Goal: Task Accomplishment & Management: Manage account settings

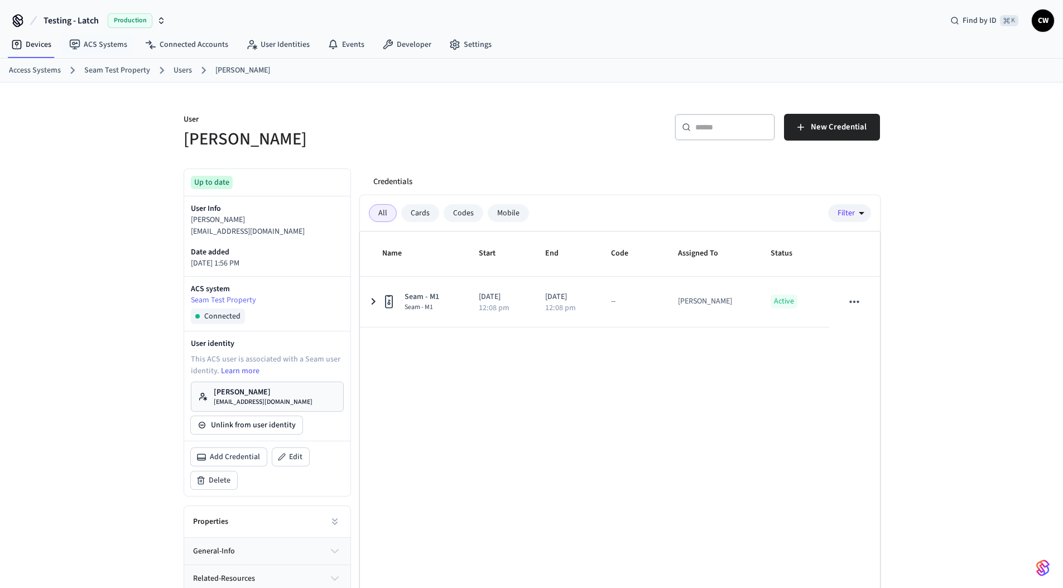
click at [66, 29] on button "Testing - Latch Production" at bounding box center [104, 20] width 129 height 23
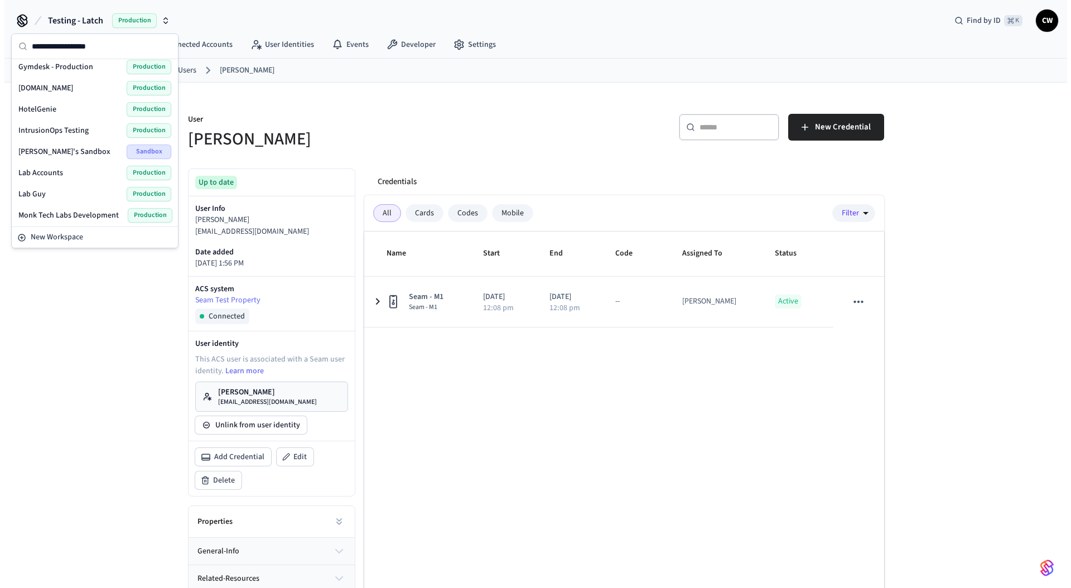
scroll to position [332, 0]
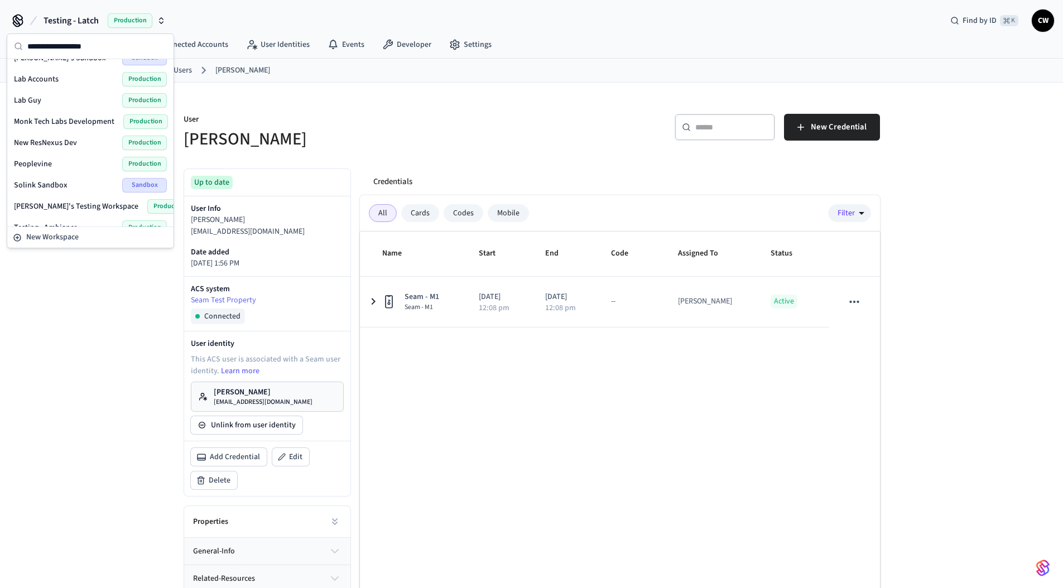
click at [62, 98] on div "Lab Guy Production" at bounding box center [90, 100] width 153 height 15
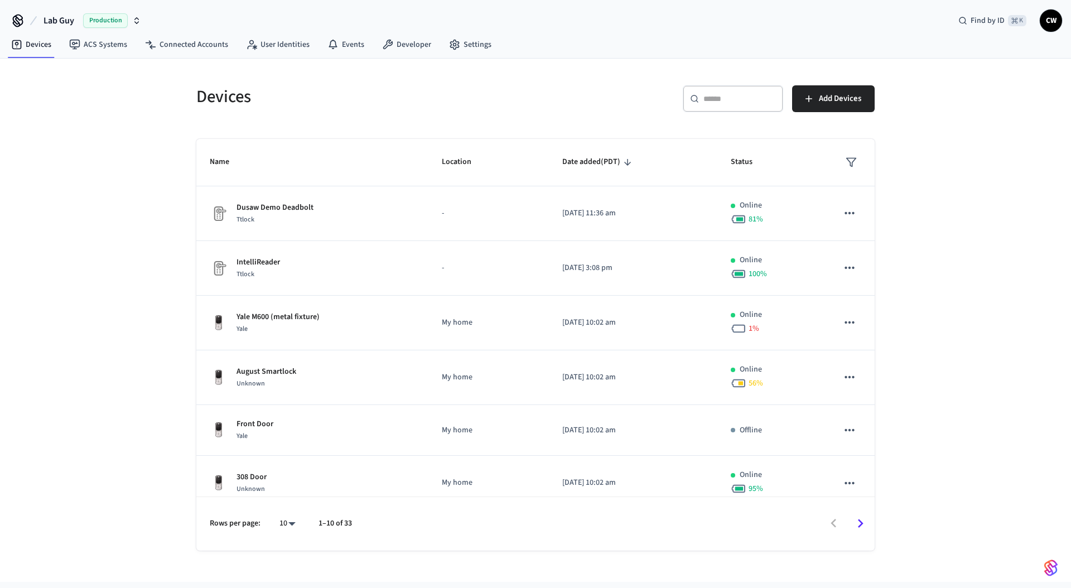
click at [150, 291] on div "Devices ​ ​ Add Devices Name Location Date added (PDT) Status Dusaw Demo Deadbo…" at bounding box center [535, 320] width 1071 height 523
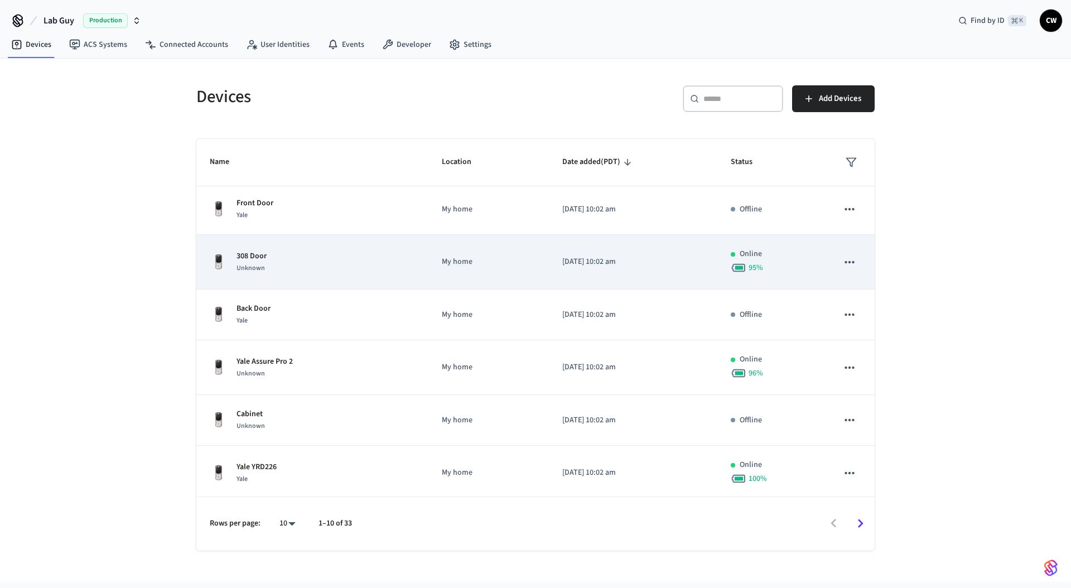
scroll to position [225, 0]
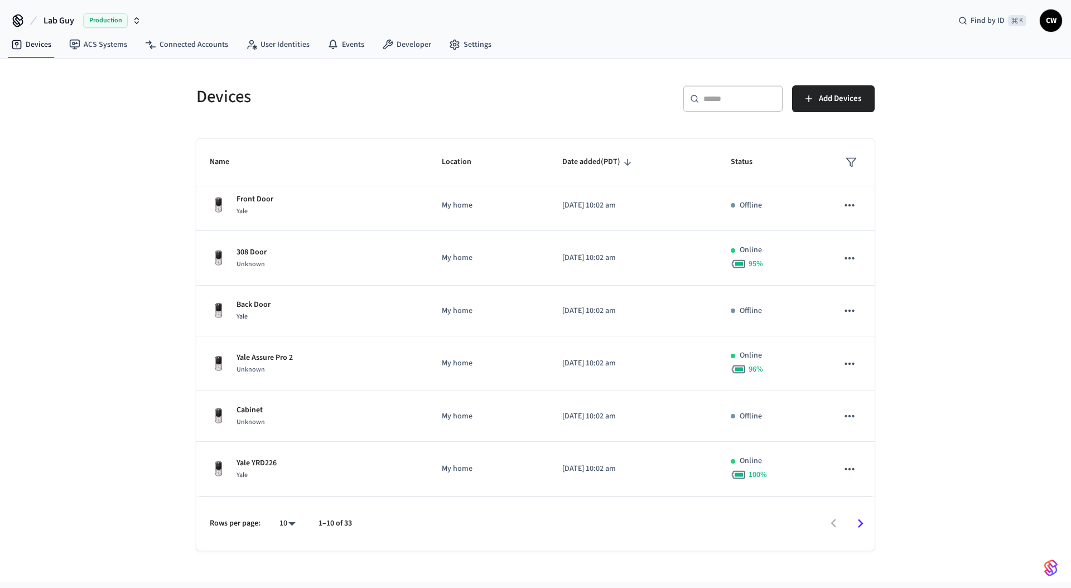
click at [157, 388] on div "Devices ​ ​ Add Devices Name Location Date added (PDT) Status Dusaw Demo Deadbo…" at bounding box center [535, 320] width 1071 height 523
click at [189, 40] on link "Connected Accounts" at bounding box center [186, 45] width 101 height 20
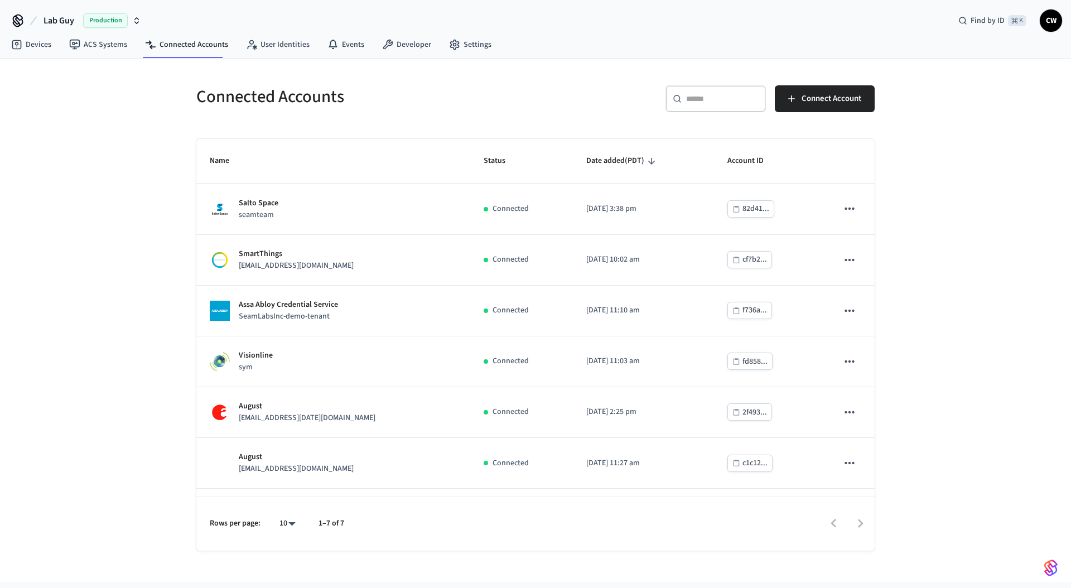
click at [124, 200] on div "Connected Accounts ​ ​ Connect Account Name Status Date added (PDT) Account ID …" at bounding box center [535, 320] width 1071 height 523
click at [499, 118] on div "Connected Accounts" at bounding box center [356, 96] width 346 height 49
click at [842, 98] on span "Connect Account" at bounding box center [832, 99] width 60 height 15
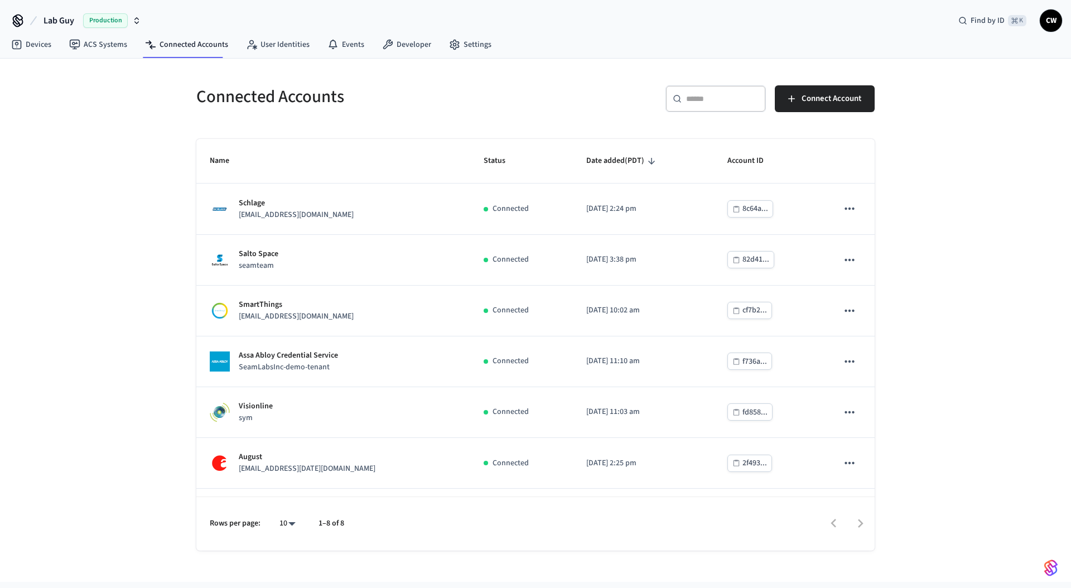
click at [105, 220] on div "Connected Accounts ​ ​ Connect Account Name Status Date added (PDT) Account ID …" at bounding box center [535, 320] width 1071 height 523
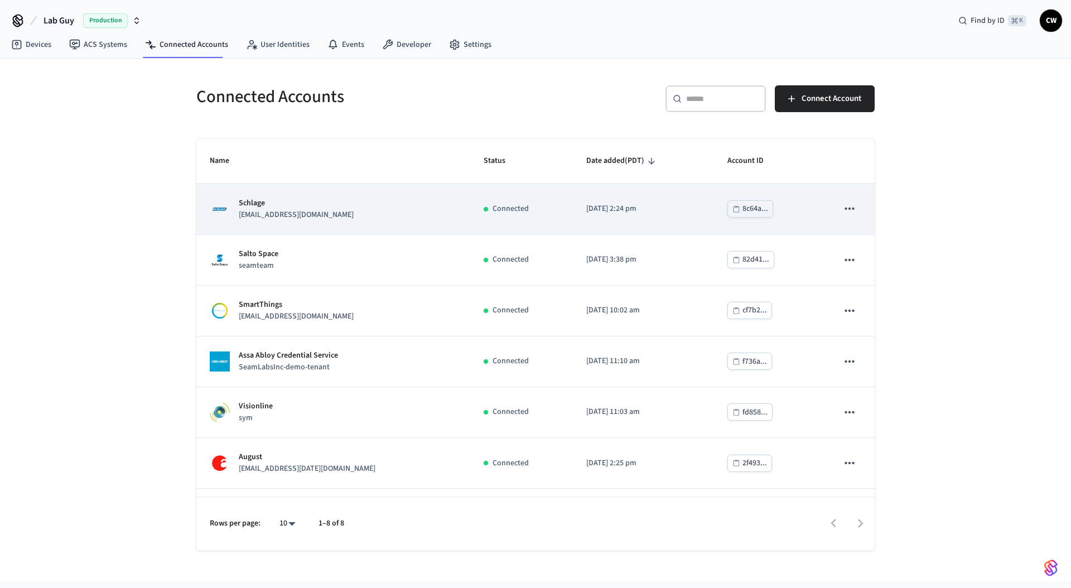
click at [304, 205] on p "Schlage" at bounding box center [296, 204] width 115 height 12
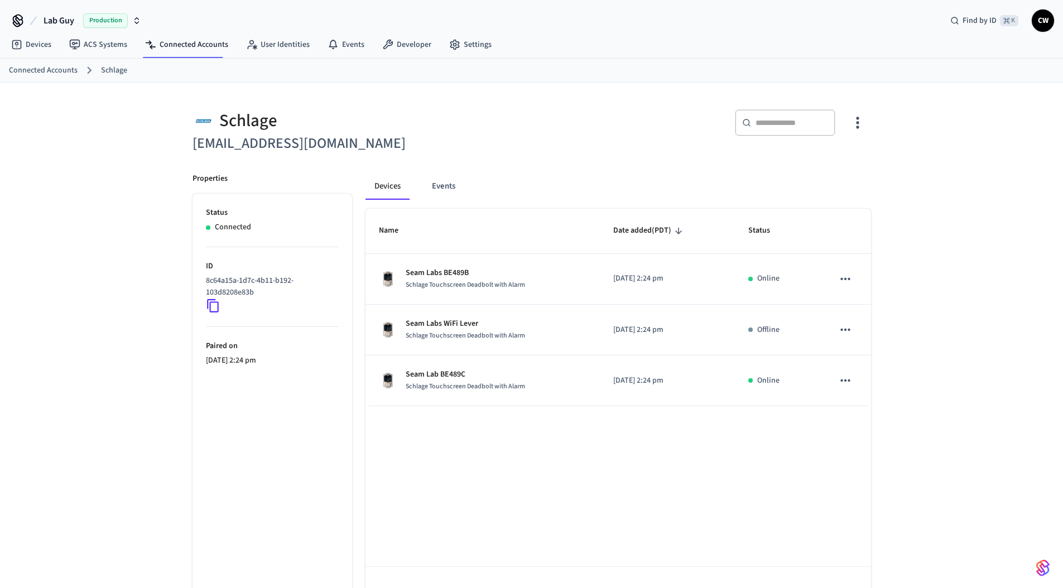
click at [137, 221] on div "Schlage lab.schlage1@getseam.com ​ ​ Properties Status Connected ID 8c64a15a-1d…" at bounding box center [531, 352] width 1063 height 538
click at [495, 146] on h6 "[EMAIL_ADDRESS][DOMAIN_NAME]" at bounding box center [359, 143] width 333 height 23
click at [187, 47] on link "Connected Accounts" at bounding box center [186, 45] width 101 height 20
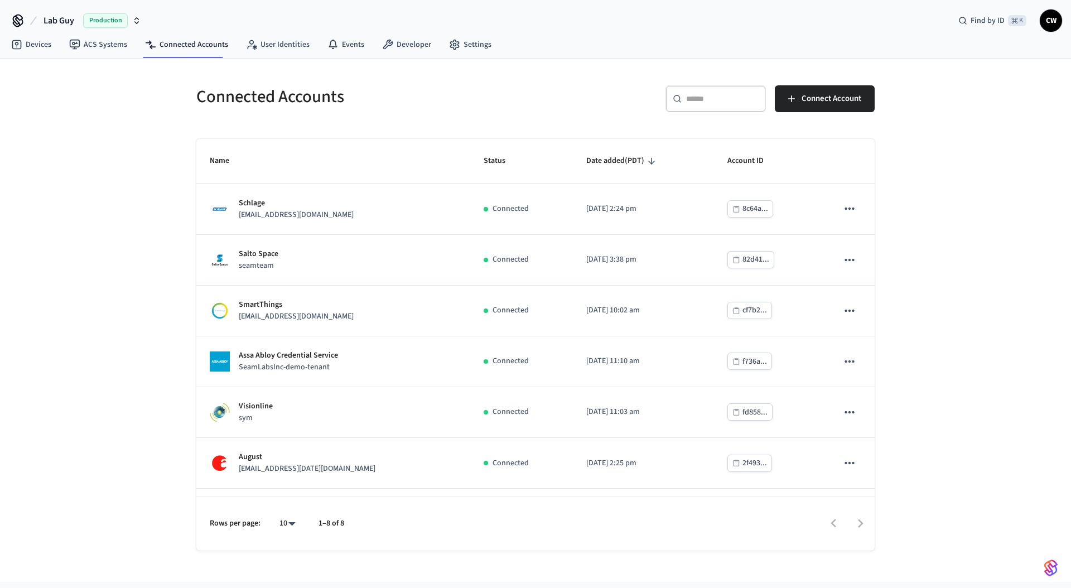
click at [112, 200] on div "Connected Accounts ​ ​ Connect Account Name Status Date added (PDT) Account ID …" at bounding box center [535, 320] width 1071 height 523
click at [837, 103] on span "Connect Account" at bounding box center [832, 99] width 60 height 15
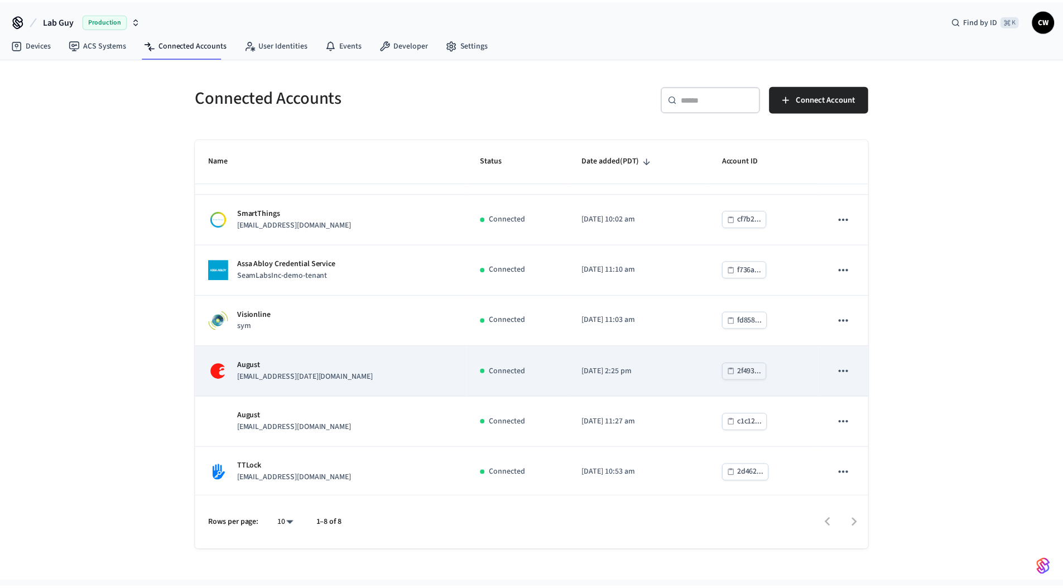
scroll to position [94, 0]
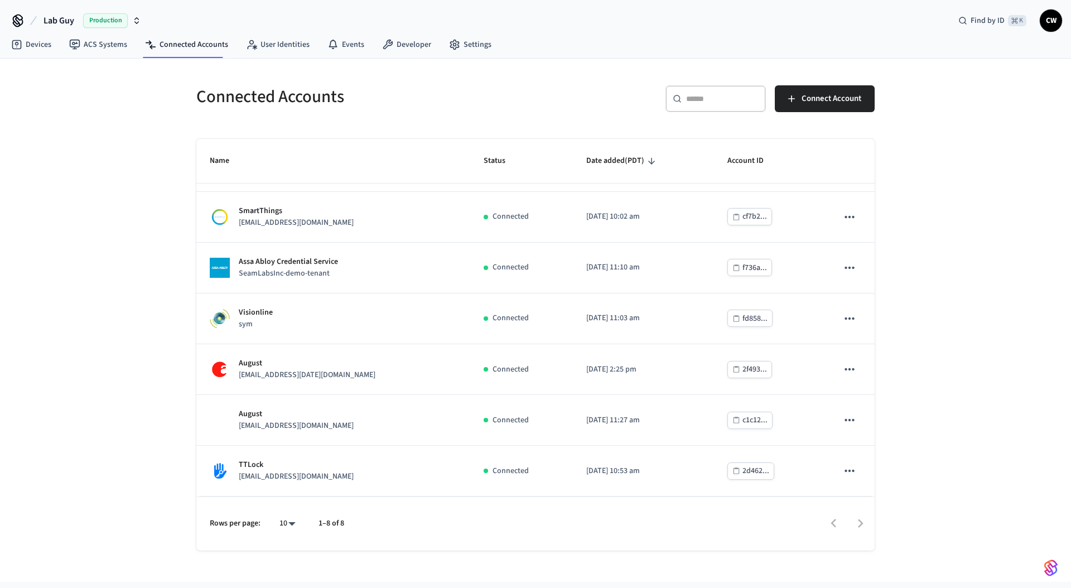
click at [96, 344] on div "Connected Accounts ​ ​ Connect Account Name Status Date added (PDT) Account ID …" at bounding box center [535, 320] width 1071 height 523
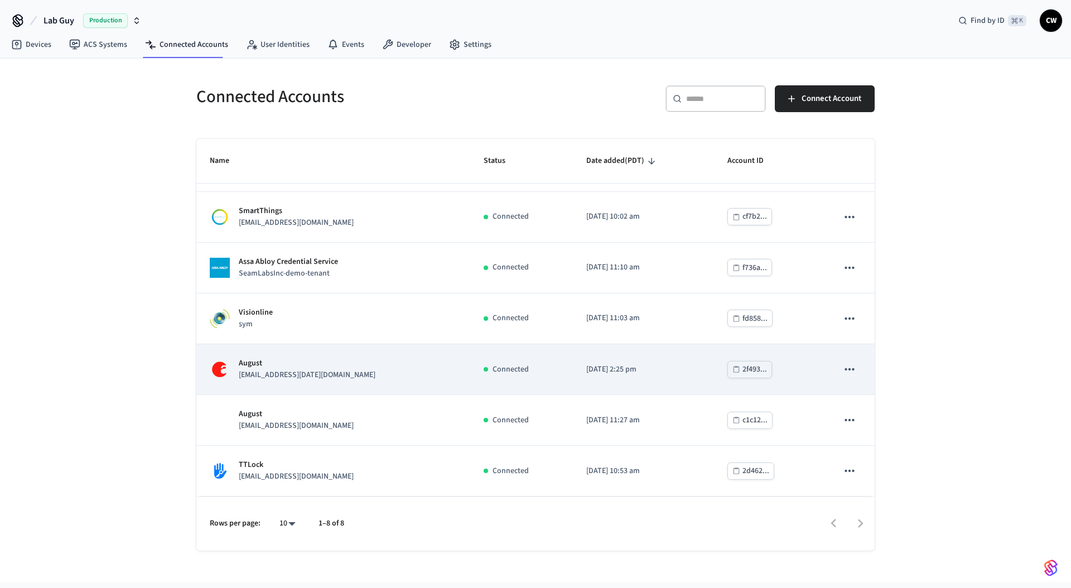
click at [333, 374] on div "August lab.august1@getseam.com" at bounding box center [333, 369] width 247 height 23
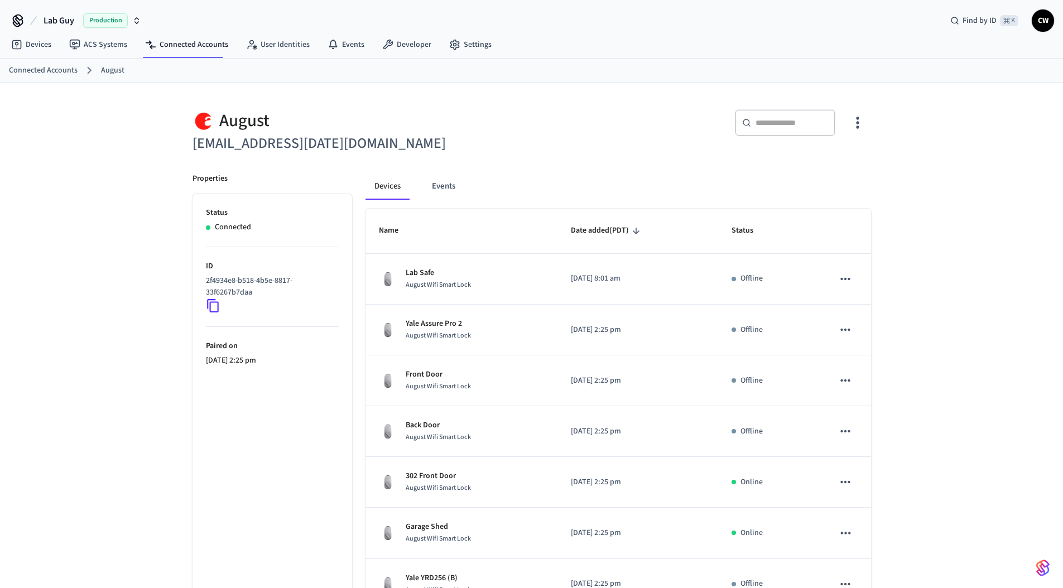
click at [119, 284] on div "August lab.august1@getseam.com ​ ​ Properties Status Connected ID 2f4934e8-b518…" at bounding box center [531, 450] width 1063 height 734
click at [133, 284] on div "August lab.august1@getseam.com ​ ​ Properties Status Connected ID 2f4934e8-b518…" at bounding box center [531, 450] width 1063 height 734
click at [153, 276] on div "August lab.august1@getseam.com ​ ​ Properties Status Connected ID 2f4934e8-b518…" at bounding box center [531, 450] width 1063 height 734
drag, startPoint x: 251, startPoint y: 141, endPoint x: 135, endPoint y: 115, distance: 118.3
click at [135, 115] on div "August lab.august1@getseam.com ​ ​ Properties Status Connected ID 2f4934e8-b518…" at bounding box center [531, 450] width 1063 height 734
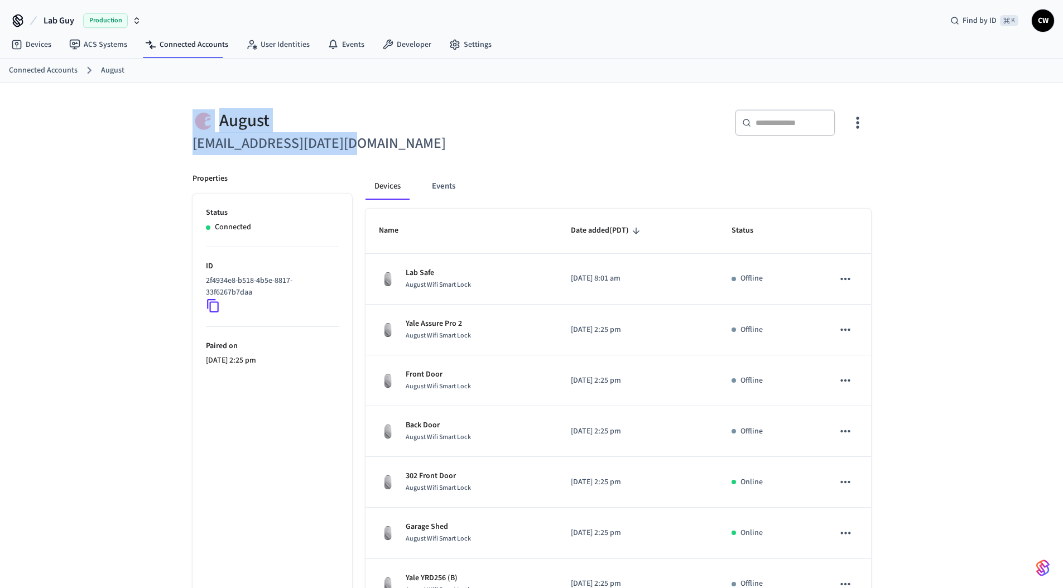
click at [135, 115] on div "August lab.august1@getseam.com ​ ​ Properties Status Connected ID 2f4934e8-b518…" at bounding box center [531, 450] width 1063 height 734
drag, startPoint x: 153, startPoint y: 138, endPoint x: 224, endPoint y: 124, distance: 72.1
click at [164, 138] on div "August lab.august1@getseam.com ​ ​ Properties Status Connected ID 2f4934e8-b518…" at bounding box center [531, 450] width 1063 height 734
click at [99, 133] on div "August lab.august1@getseam.com ​ ​ Properties Status Connected ID 2f4934e8-b518…" at bounding box center [531, 450] width 1063 height 734
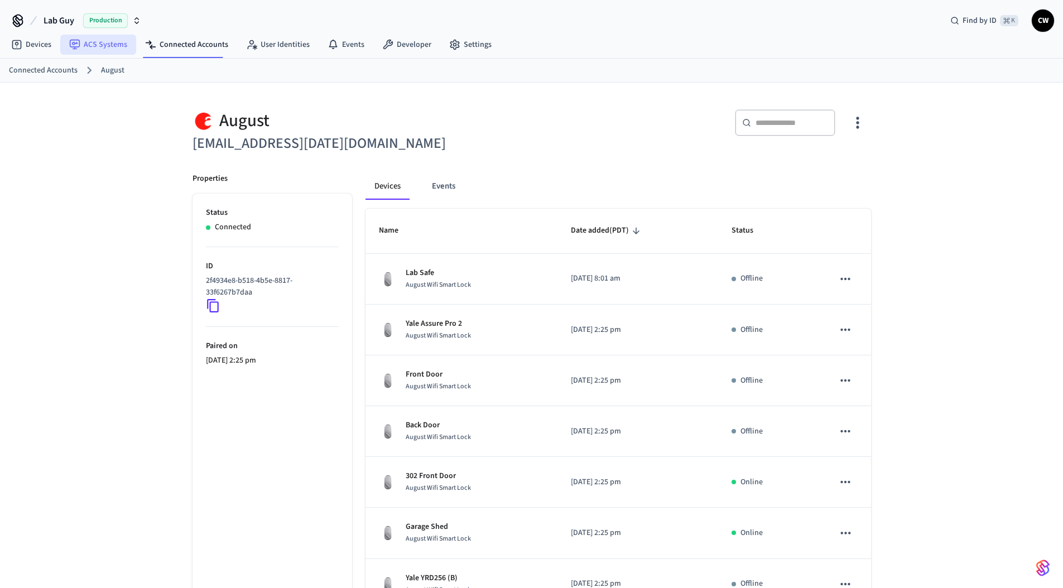
click at [113, 49] on link "ACS Systems" at bounding box center [98, 45] width 76 height 20
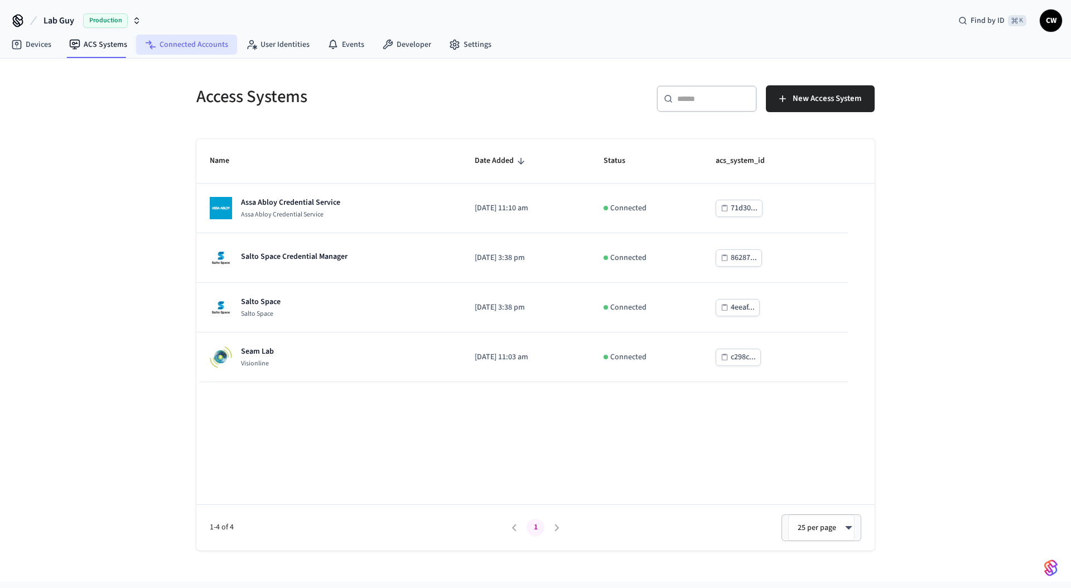
click at [192, 49] on link "Connected Accounts" at bounding box center [186, 45] width 101 height 20
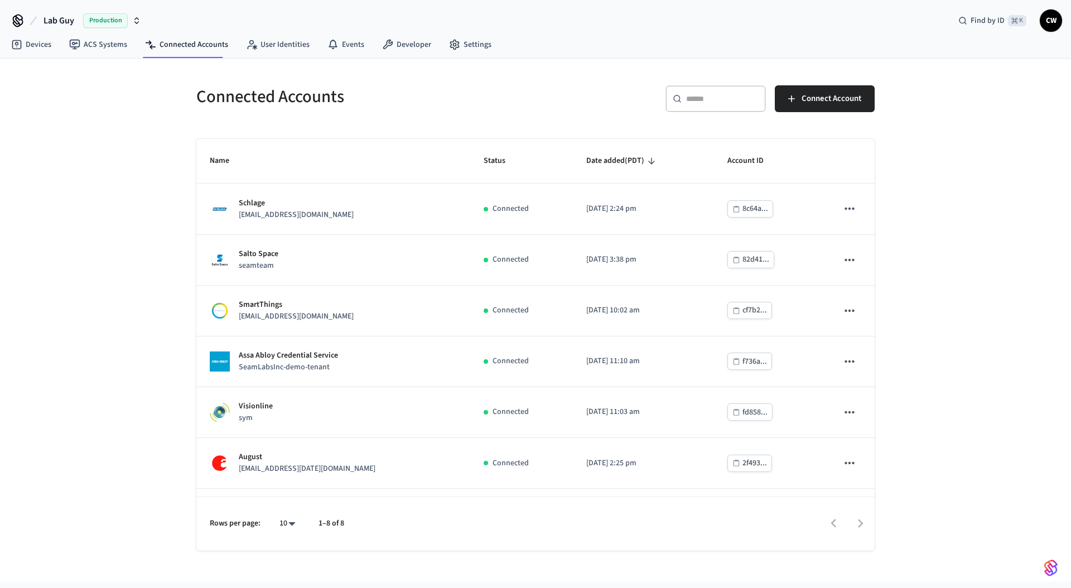
click at [833, 79] on div "​ ​ Connect Account" at bounding box center [702, 96] width 346 height 49
click at [835, 98] on span "Connect Account" at bounding box center [832, 99] width 60 height 15
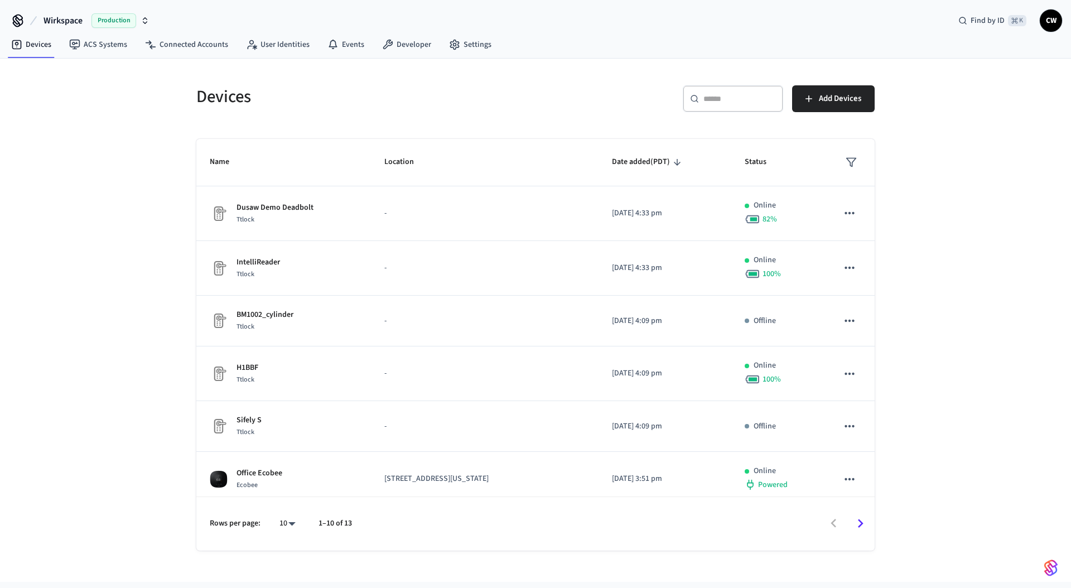
click at [70, 18] on span "Wirkspace" at bounding box center [63, 20] width 39 height 13
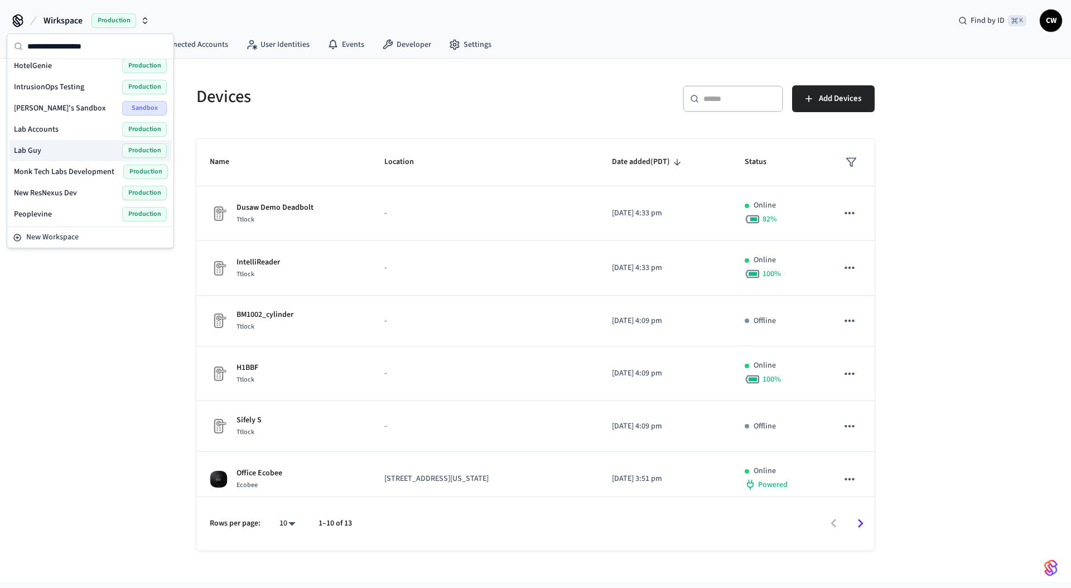
scroll to position [284, 0]
click at [45, 145] on div "Lab Guy Production" at bounding box center [90, 148] width 153 height 15
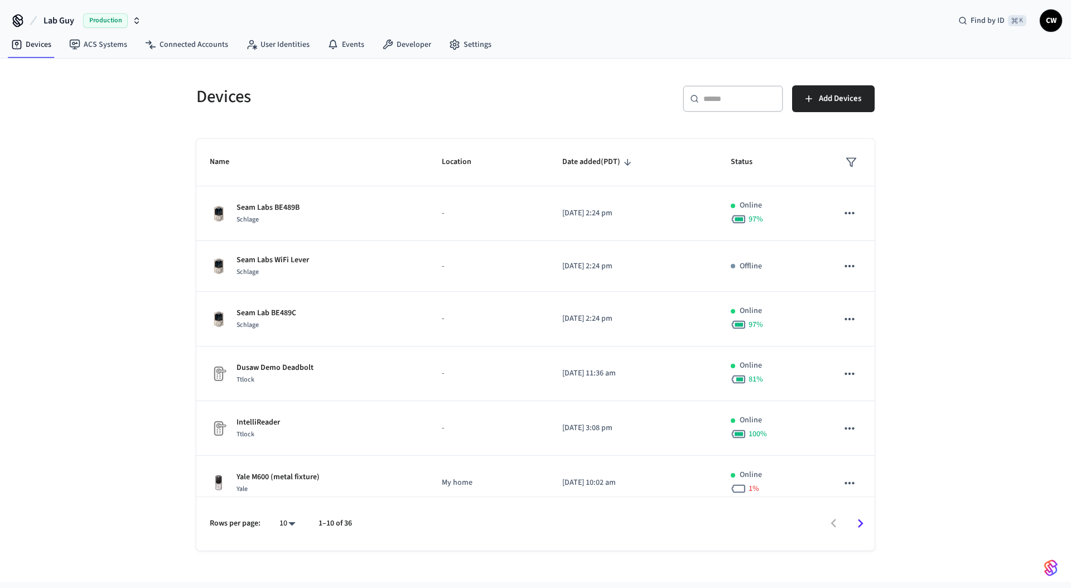
click at [146, 118] on div "Devices ​ ​ Add Devices Name Location Date added (PDT) Status Seam Labs BE489B …" at bounding box center [535, 320] width 1071 height 523
click at [855, 97] on span "Add Devices" at bounding box center [840, 99] width 42 height 15
click at [119, 300] on div "Devices ​ ​ Add Devices Name Location Date added (PDT) Status Seam Labs BE489B …" at bounding box center [535, 320] width 1071 height 523
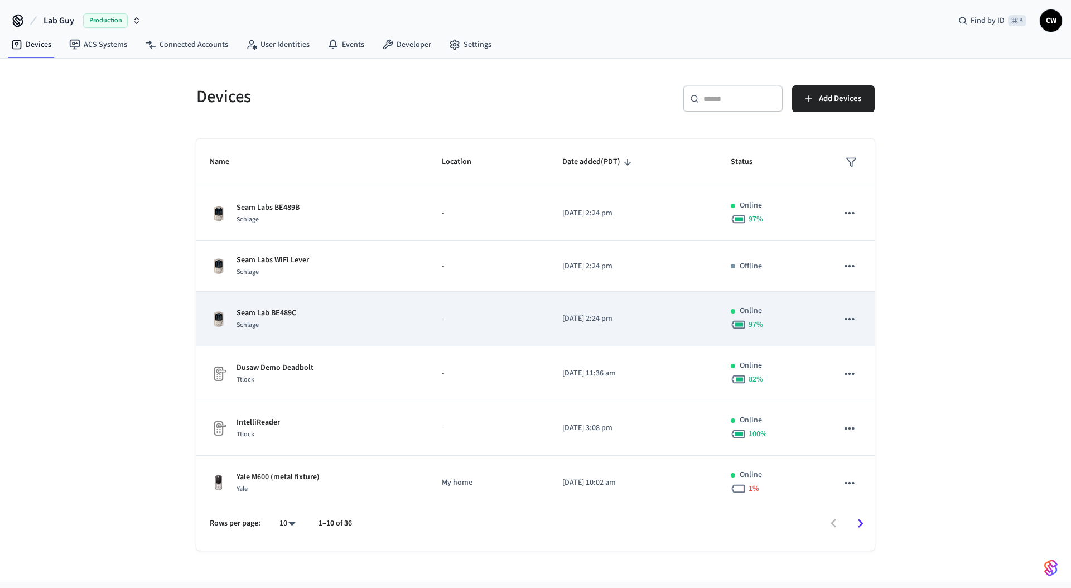
click at [406, 328] on div "Seam Lab BE489C Schlage" at bounding box center [312, 318] width 205 height 23
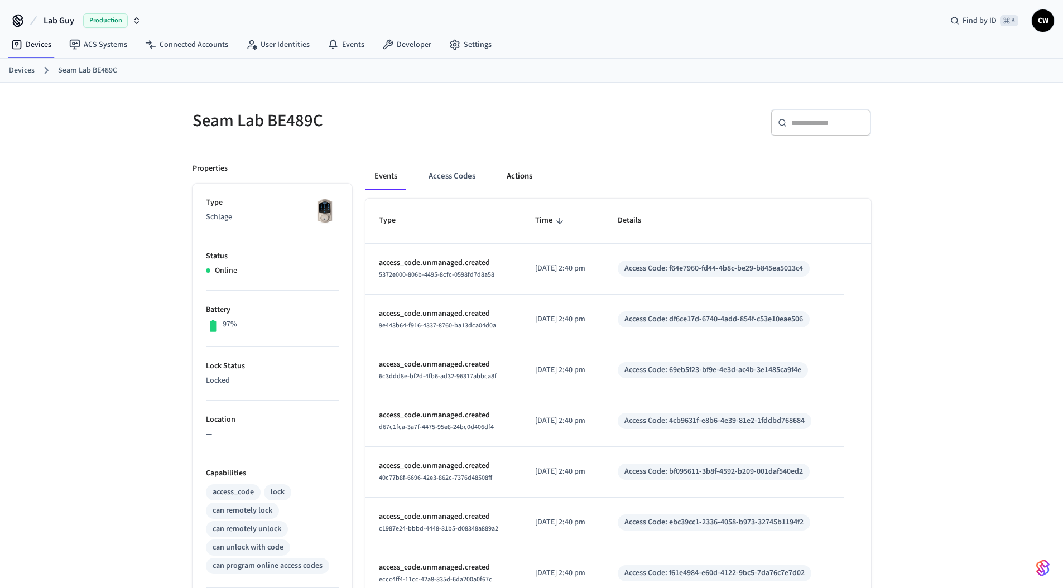
click at [515, 168] on button "Actions" at bounding box center [520, 176] width 44 height 27
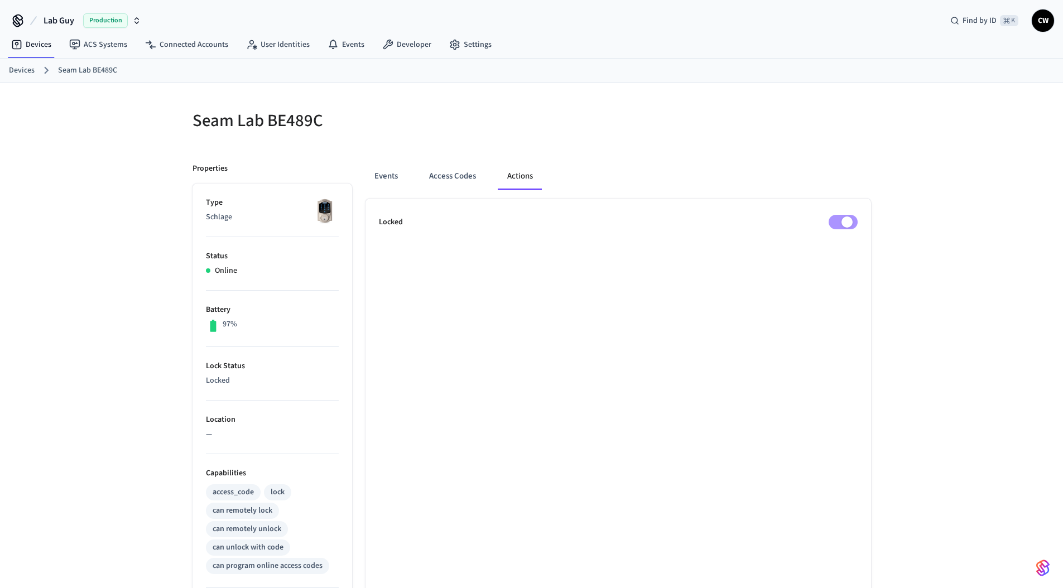
click at [506, 115] on h5 "Seam Lab BE489C" at bounding box center [359, 120] width 333 height 23
click at [397, 175] on button "Events" at bounding box center [386, 176] width 41 height 27
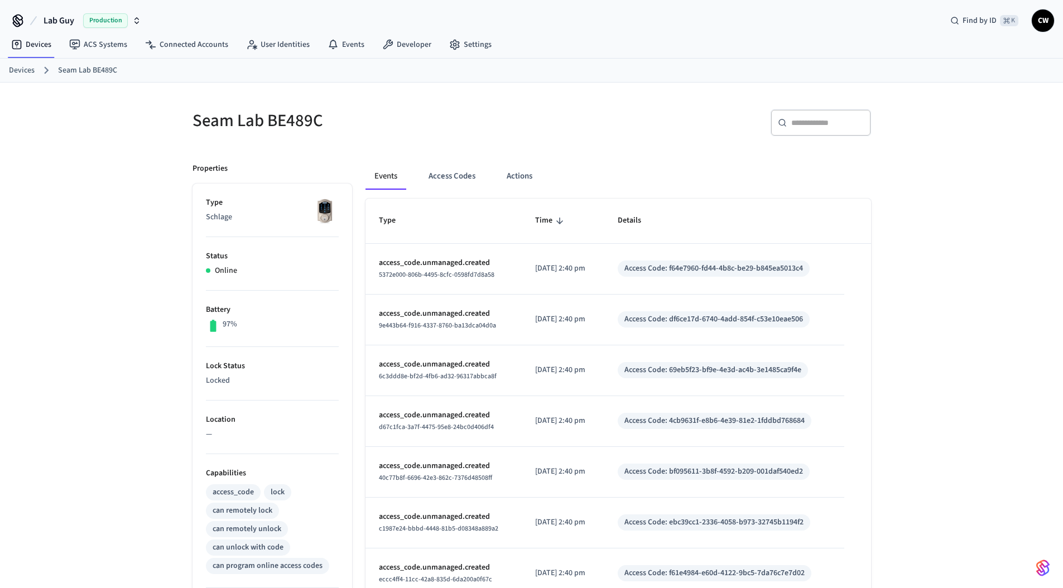
click at [444, 138] on div "Seam Lab BE489C" at bounding box center [352, 120] width 346 height 49
click at [42, 132] on div "Seam Lab BE489C ​ ​ Properties Type Schlage Status Online Battery 97% Lock Stat…" at bounding box center [531, 449] width 1063 height 733
click at [124, 204] on div "Seam Lab BE489C ​ ​ Properties Type Schlage Status Online Battery 97% Lock Stat…" at bounding box center [531, 449] width 1063 height 733
click at [156, 49] on link "Connected Accounts" at bounding box center [186, 45] width 101 height 20
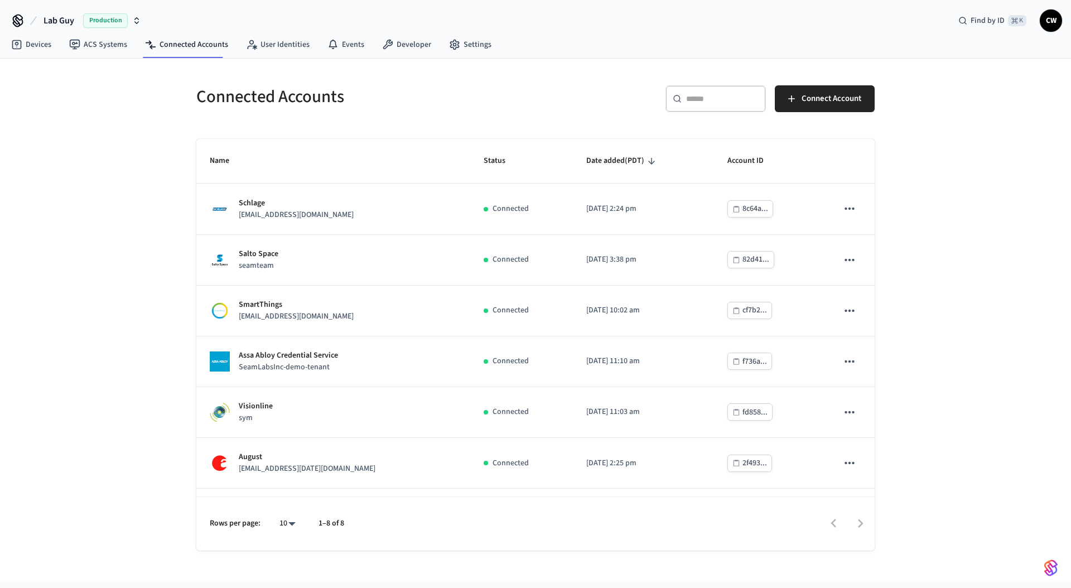
click at [57, 14] on span "Lab Guy" at bounding box center [59, 20] width 31 height 13
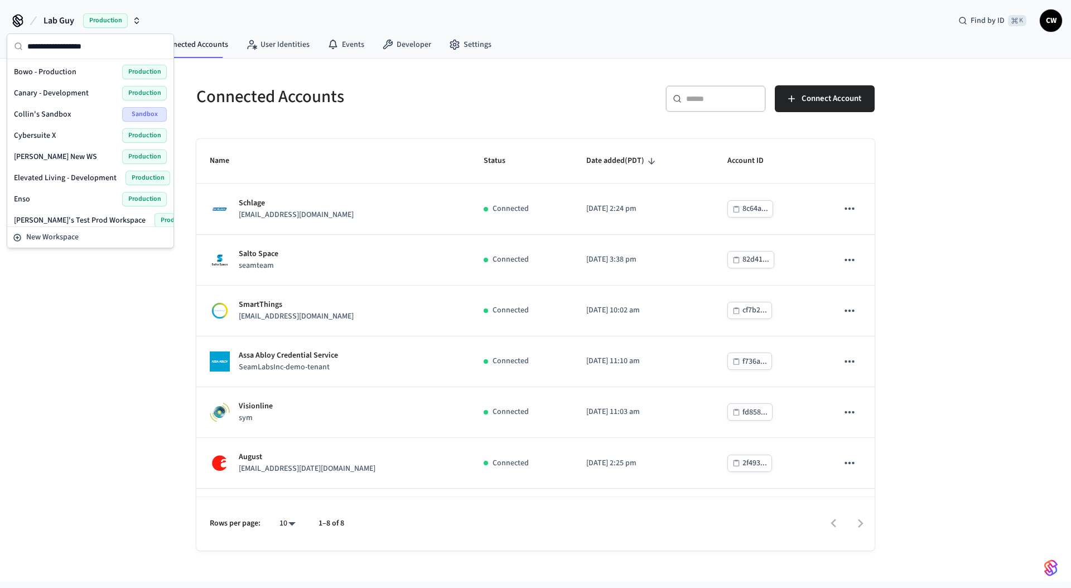
click at [39, 194] on div "Enso Production" at bounding box center [90, 199] width 153 height 15
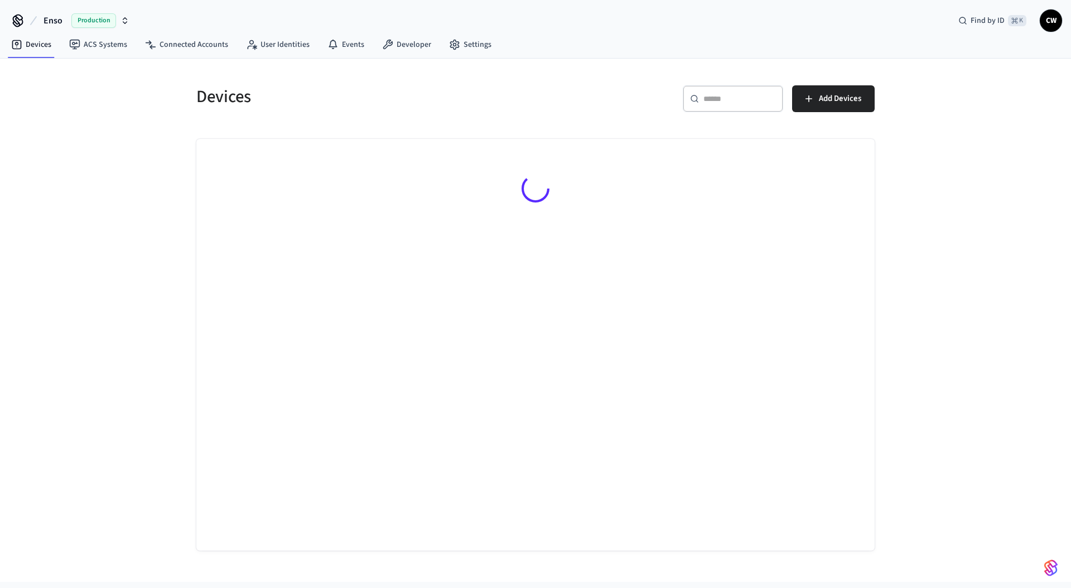
click at [123, 102] on div "Devices ​ ​ Add Devices" at bounding box center [535, 320] width 1071 height 523
click at [172, 39] on link "Connected Accounts" at bounding box center [186, 45] width 101 height 20
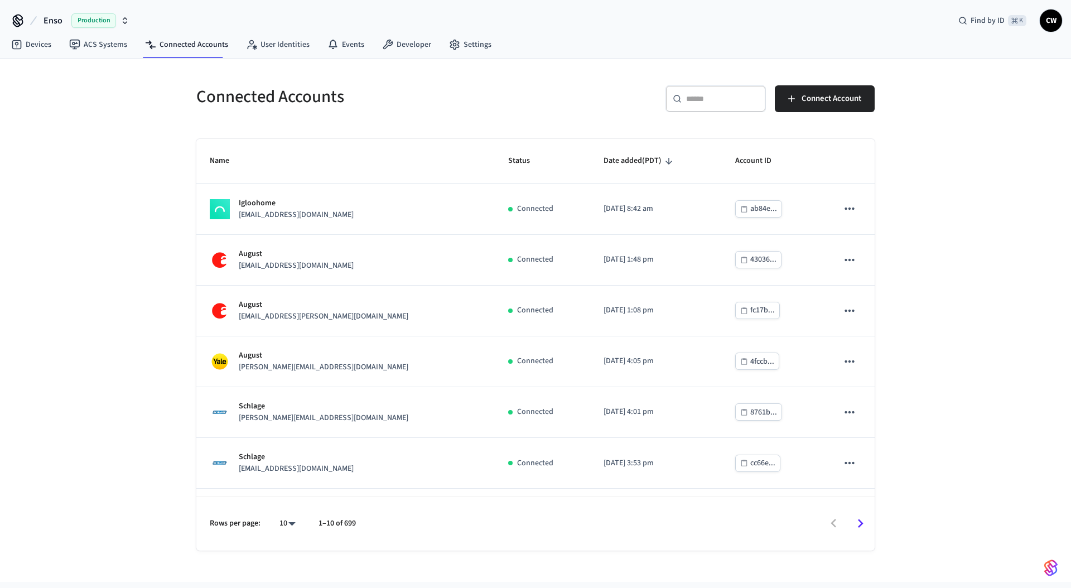
click at [684, 101] on div "​ ​" at bounding box center [716, 98] width 100 height 27
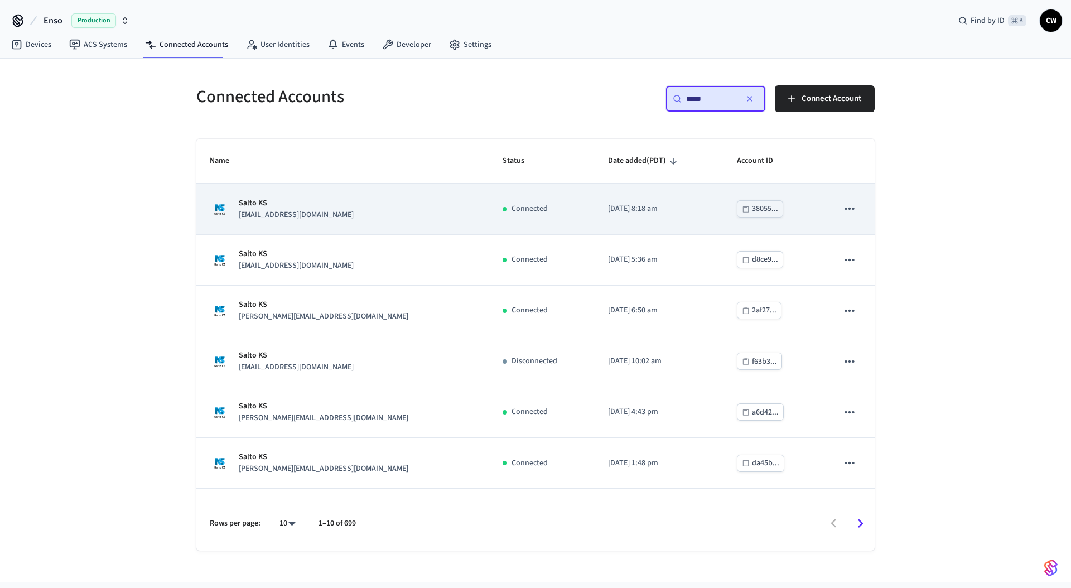
type input "*****"
click at [306, 204] on p "Salto KS" at bounding box center [296, 204] width 115 height 12
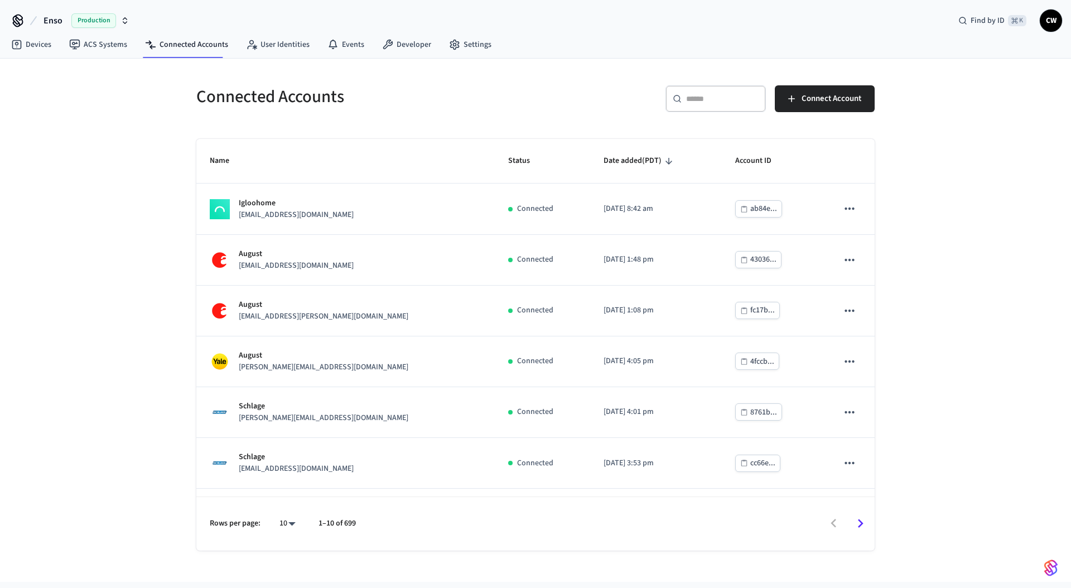
click at [119, 329] on div "Connected Accounts ​ ​ Connect Account Name Status Date added (PDT) Account ID …" at bounding box center [535, 320] width 1071 height 523
click at [710, 103] on input "text" at bounding box center [722, 98] width 73 height 11
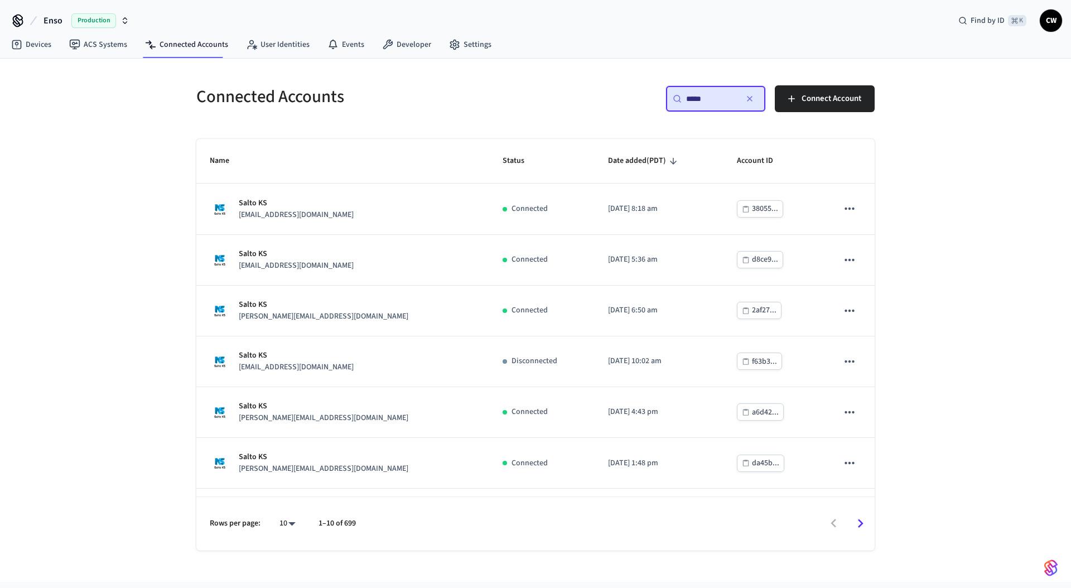
type input "*****"
click at [146, 294] on div "Connected Accounts ​ ***** ​ Connect Account Name Status Date added (PDT) Accou…" at bounding box center [535, 320] width 1071 height 523
click at [129, 410] on div "Connected Accounts ​ ***** ​ Connect Account Name Status Date added (PDT) Accou…" at bounding box center [535, 320] width 1071 height 523
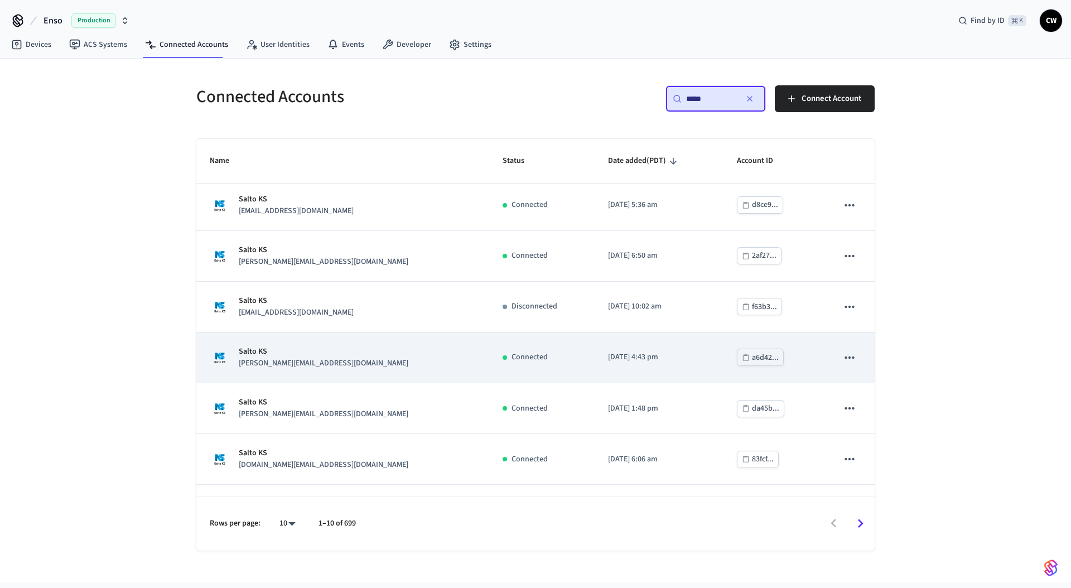
scroll to position [145, 0]
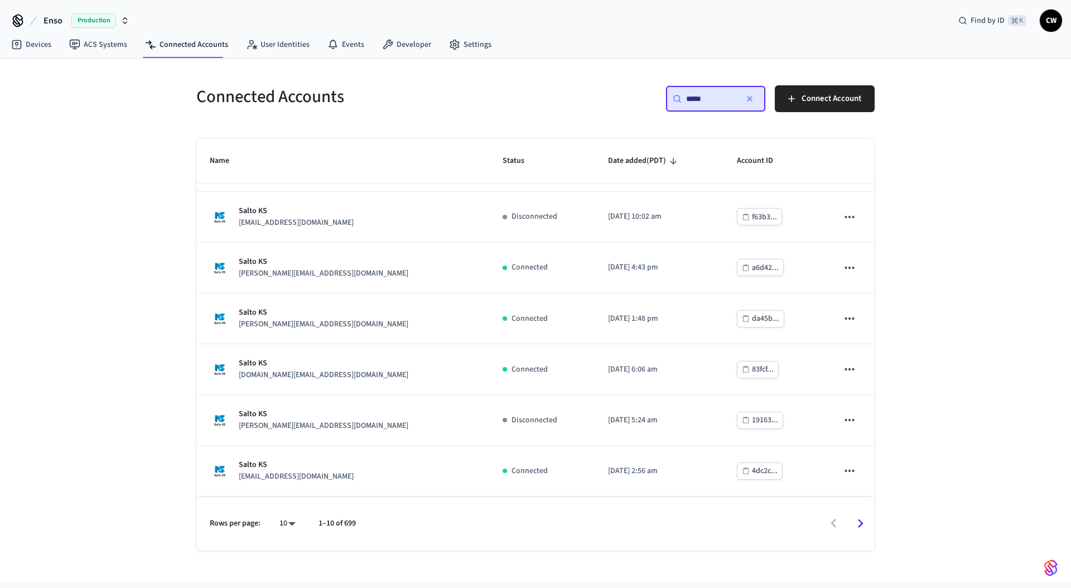
click at [99, 364] on div "Connected Accounts ​ ***** ​ Connect Account Name Status Date added (PDT) Accou…" at bounding box center [535, 320] width 1071 height 523
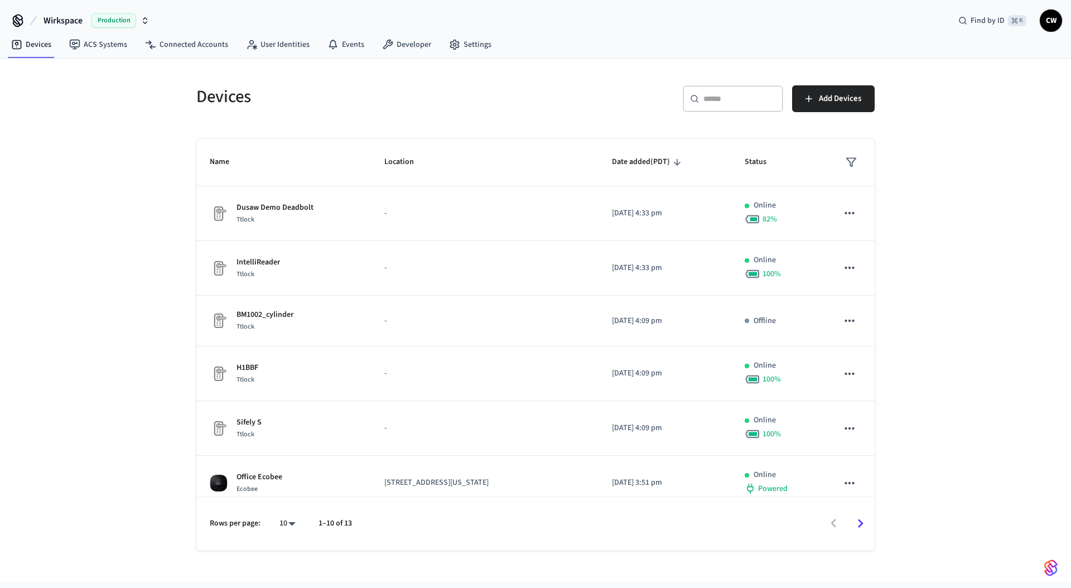
click at [119, 141] on div "Devices ​ ​ Add Devices Name Location Date added (PDT) Status Dusaw Demo Deadbo…" at bounding box center [535, 320] width 1071 height 523
click at [141, 157] on div "Devices ​ ​ Add Devices Name Location Date added (PDT) Status Dusaw Demo Deadbo…" at bounding box center [535, 320] width 1071 height 523
click at [878, 100] on div "Devices ​ ​ Add Devices Name Location Date added (PDT) Status Dusaw Demo Deadbo…" at bounding box center [536, 311] width 696 height 479
click at [869, 99] on button "Add Devices" at bounding box center [833, 98] width 83 height 27
click at [467, 102] on h5 "Devices" at bounding box center [362, 96] width 333 height 23
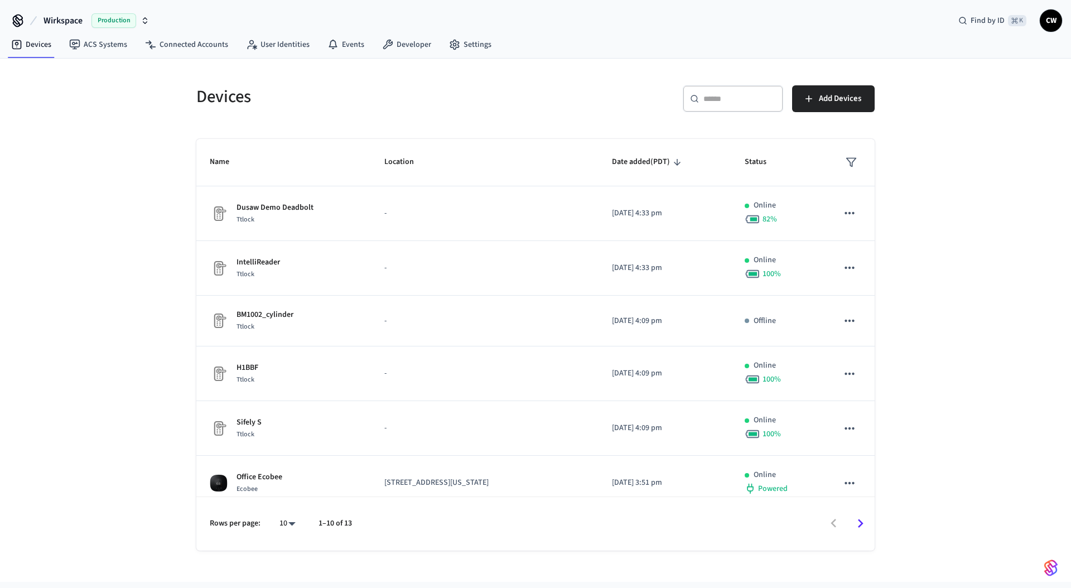
click at [177, 248] on div "Devices ​ ​ Add Devices Name Location Date added (PDT) Status Dusaw Demo Deadbo…" at bounding box center [535, 320] width 1071 height 523
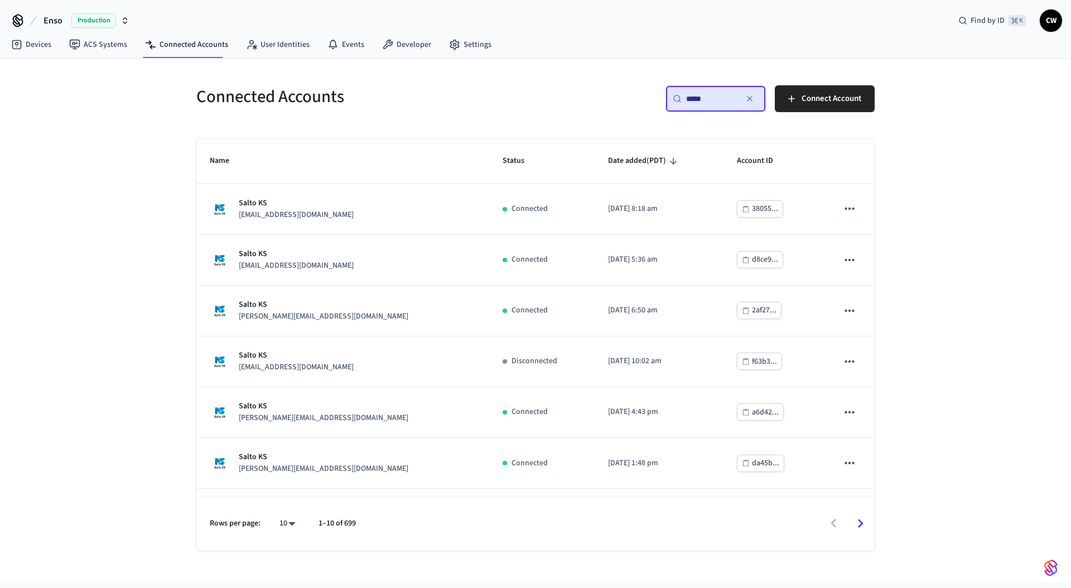
scroll to position [145, 0]
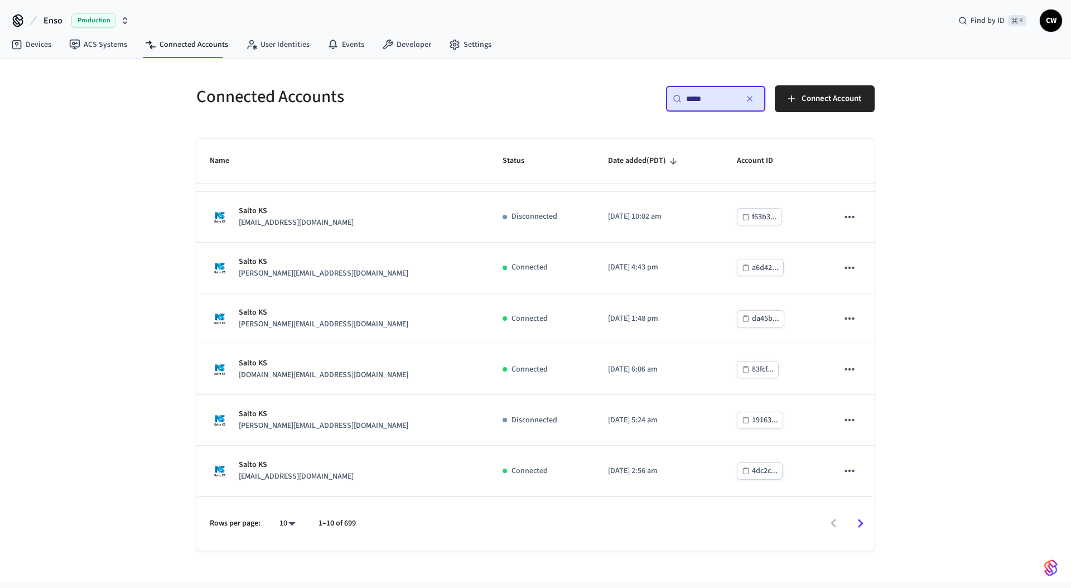
click at [103, 143] on div "Connected Accounts ​ ***** ​ Connect Account Name Status Date added (PDT) Accou…" at bounding box center [535, 320] width 1071 height 523
